Goal: Task Accomplishment & Management: Use online tool/utility

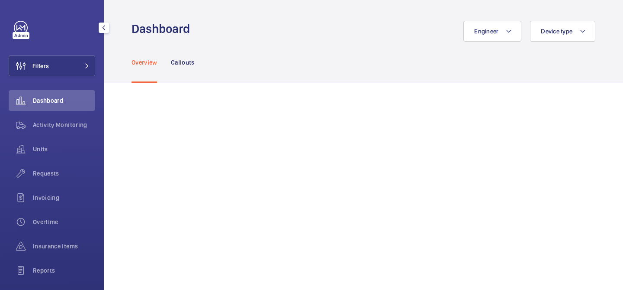
scroll to position [63, 0]
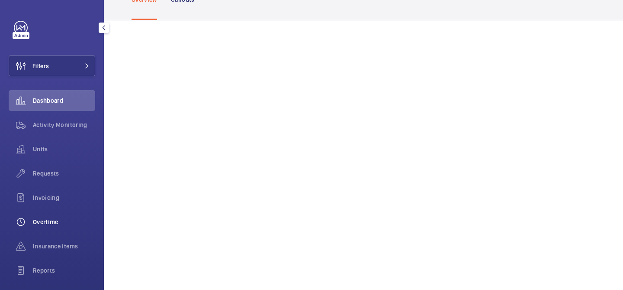
click at [38, 226] on span "Overtime" at bounding box center [64, 221] width 62 height 9
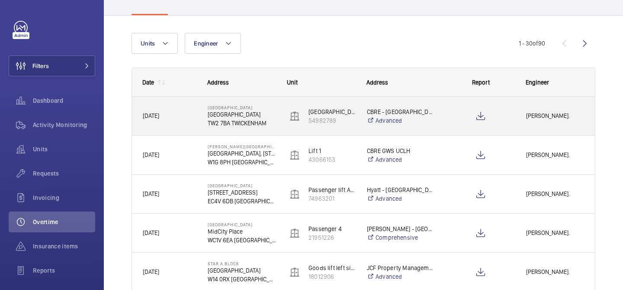
click at [438, 118] on div at bounding box center [475, 116] width 79 height 39
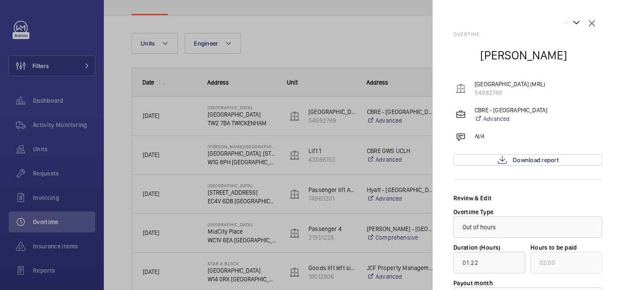
scroll to position [80, 0]
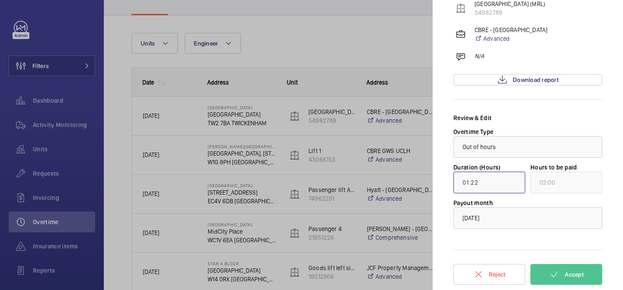
click at [498, 181] on input "01:22" at bounding box center [490, 182] width 72 height 22
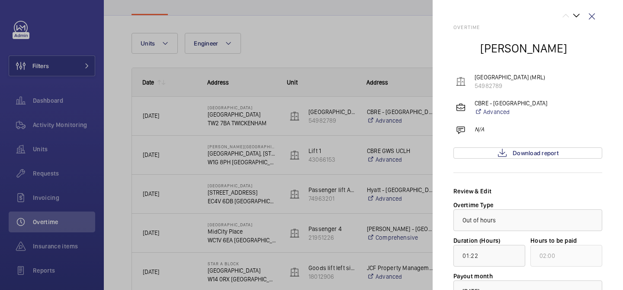
scroll to position [0, 0]
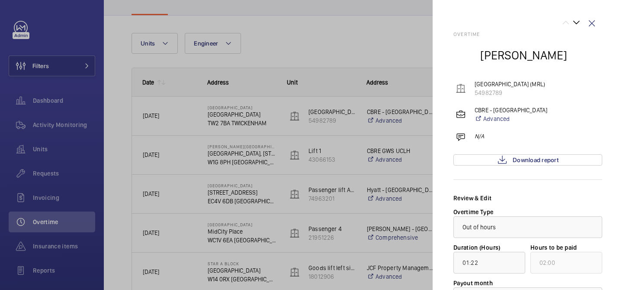
click at [118, 144] on div at bounding box center [311, 145] width 623 height 290
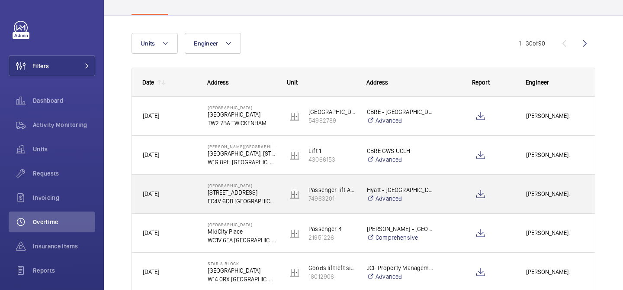
click at [531, 190] on span "[PERSON_NAME]." at bounding box center [555, 194] width 58 height 10
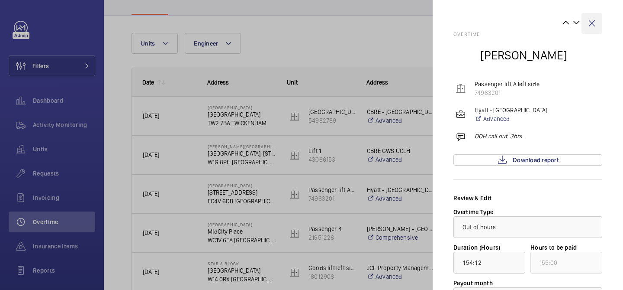
click at [598, 23] on wm-front-icon-button at bounding box center [592, 23] width 21 height 21
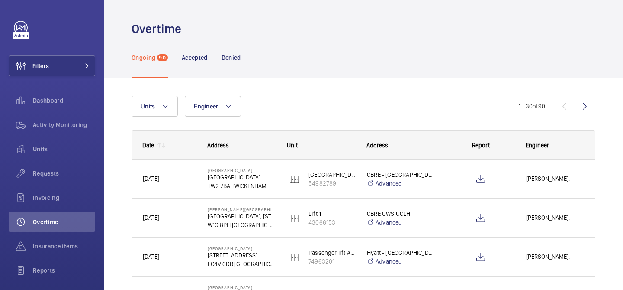
click at [164, 145] on mat-icon at bounding box center [163, 145] width 7 height 7
click at [163, 144] on mat-icon at bounding box center [163, 145] width 7 height 7
click at [165, 144] on mat-icon at bounding box center [163, 145] width 7 height 7
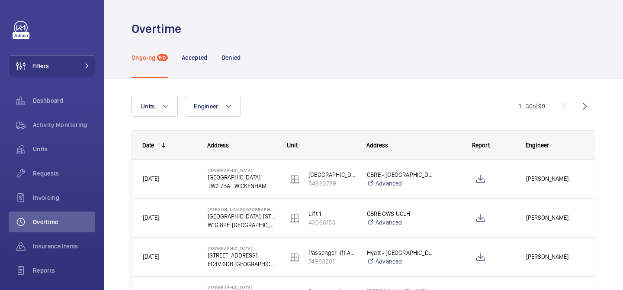
click at [165, 144] on mat-icon at bounding box center [163, 145] width 7 height 7
